Goal: Find specific page/section: Find specific page/section

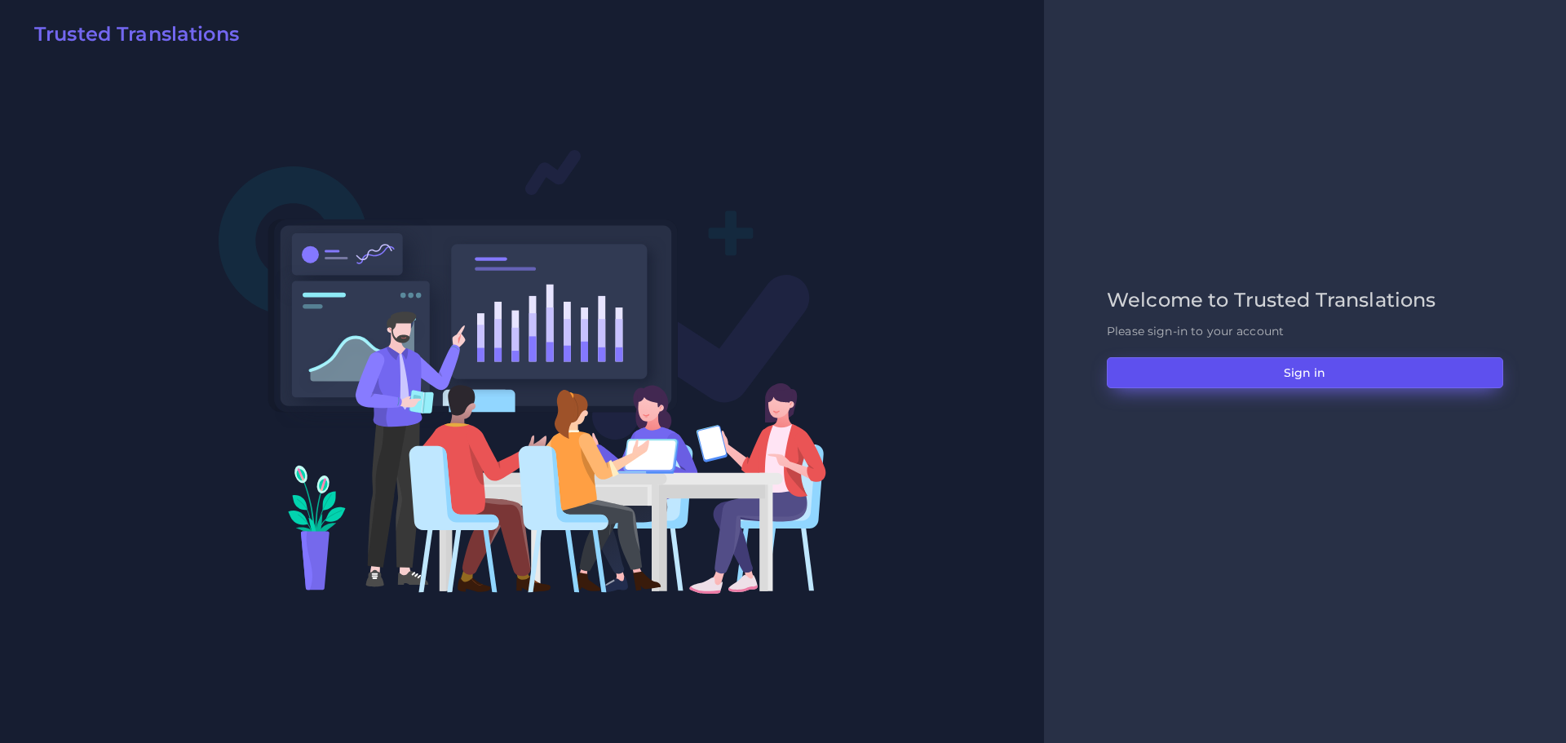
click at [1245, 366] on button "Sign in" at bounding box center [1305, 372] width 396 height 31
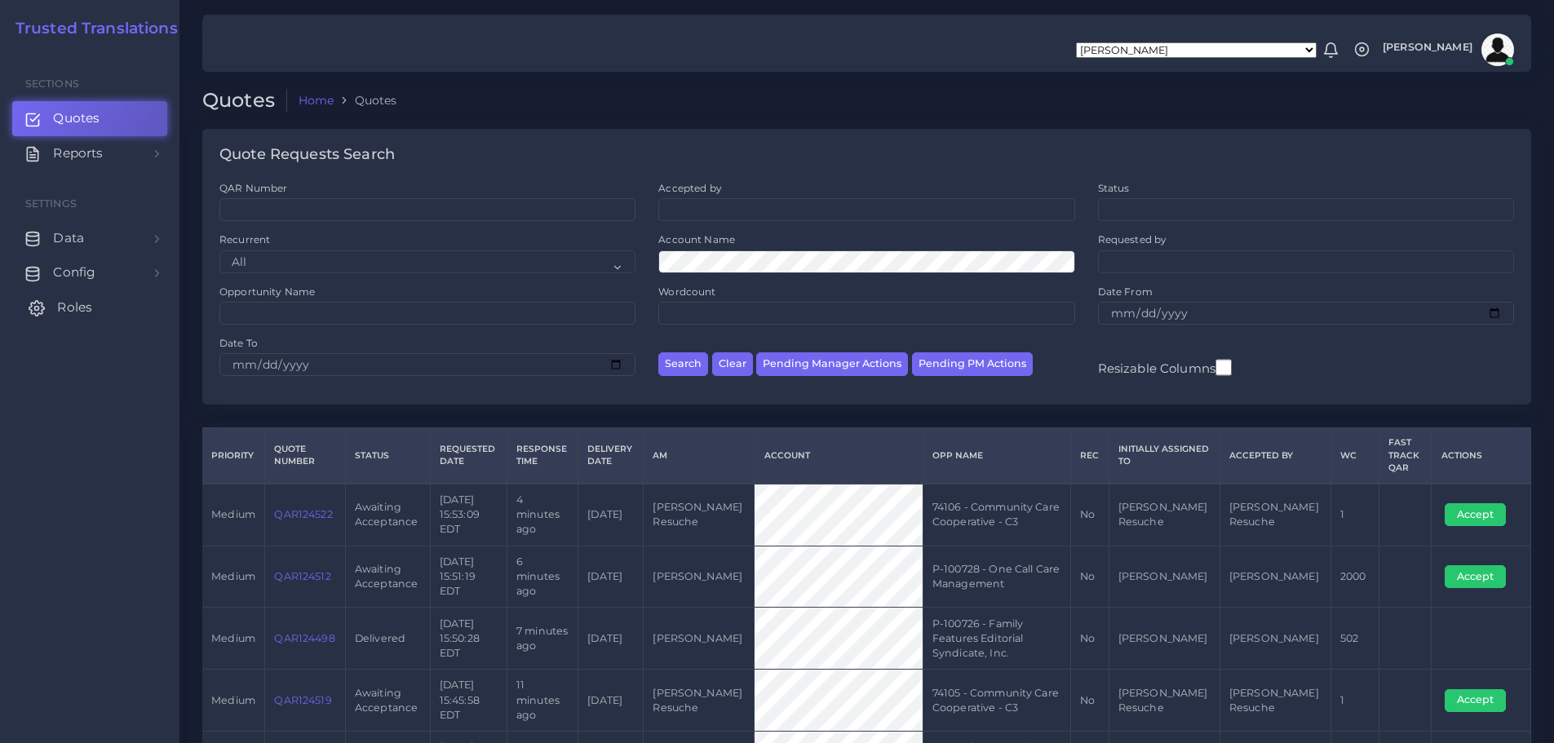
click at [102, 300] on link "Roles" at bounding box center [89, 307] width 155 height 34
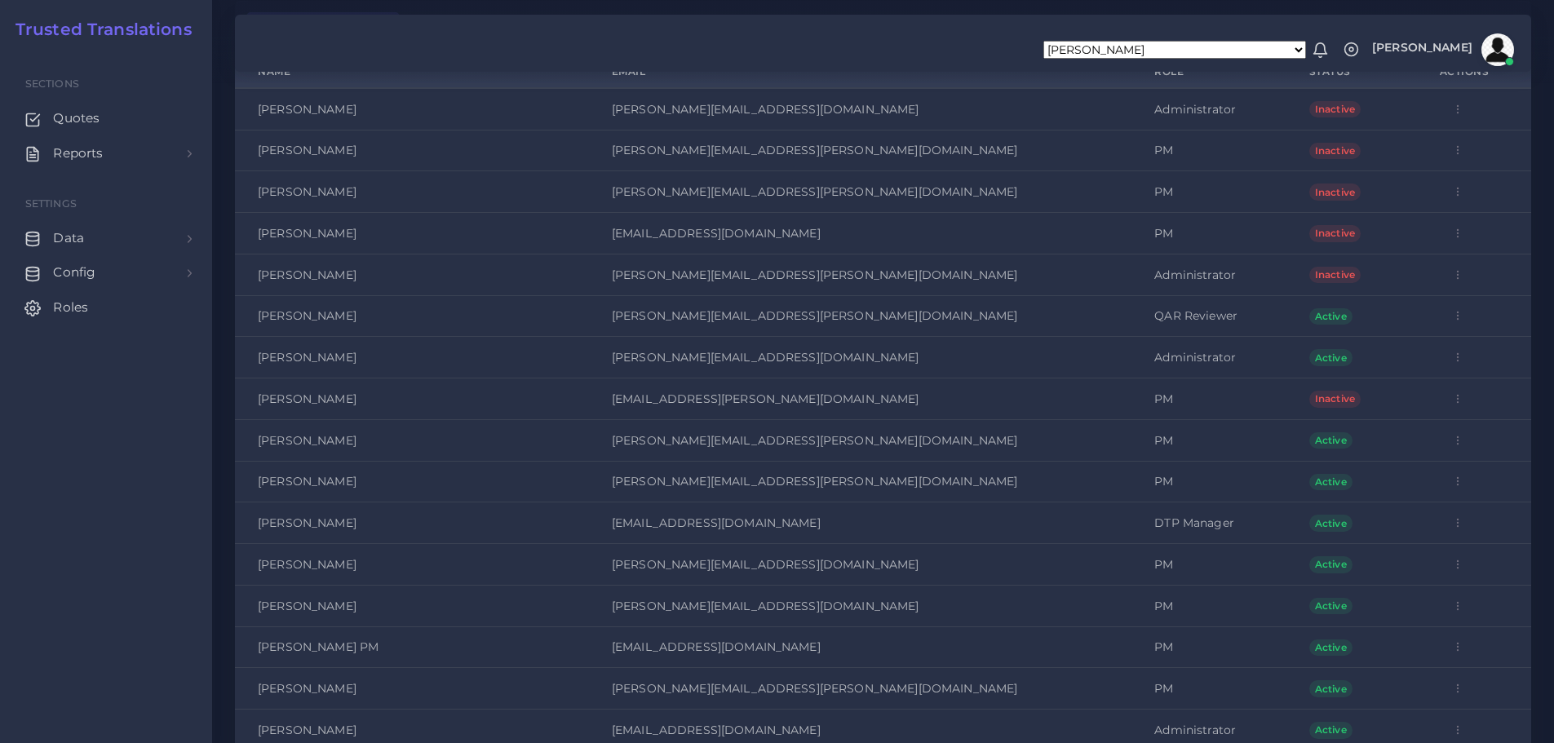
scroll to position [163, 0]
